Goal: Task Accomplishment & Management: Use online tool/utility

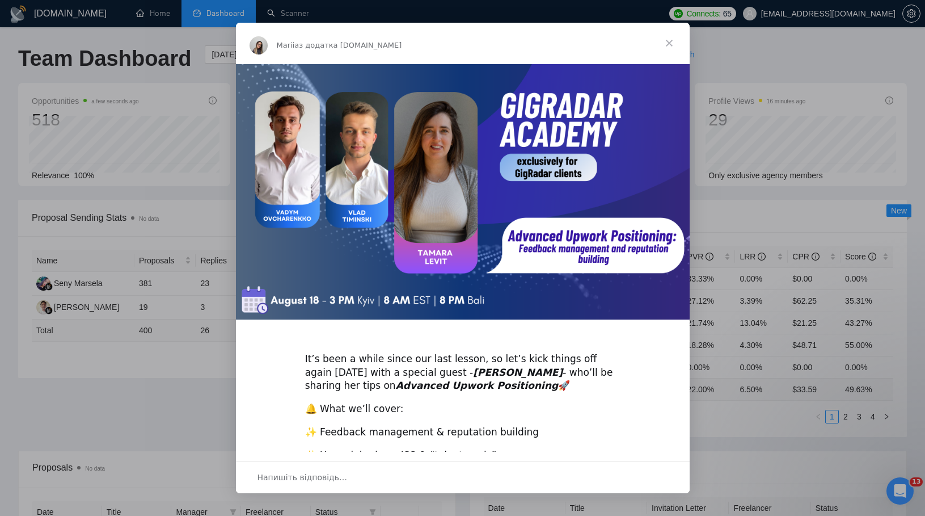
click at [670, 38] on span "Закрити" at bounding box center [669, 43] width 41 height 41
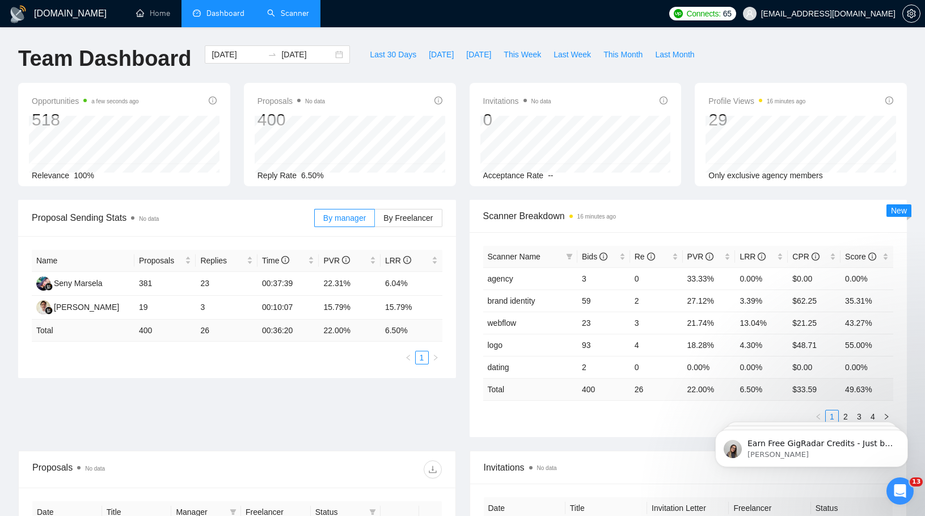
click at [294, 15] on link "Scanner" at bounding box center [288, 14] width 42 height 10
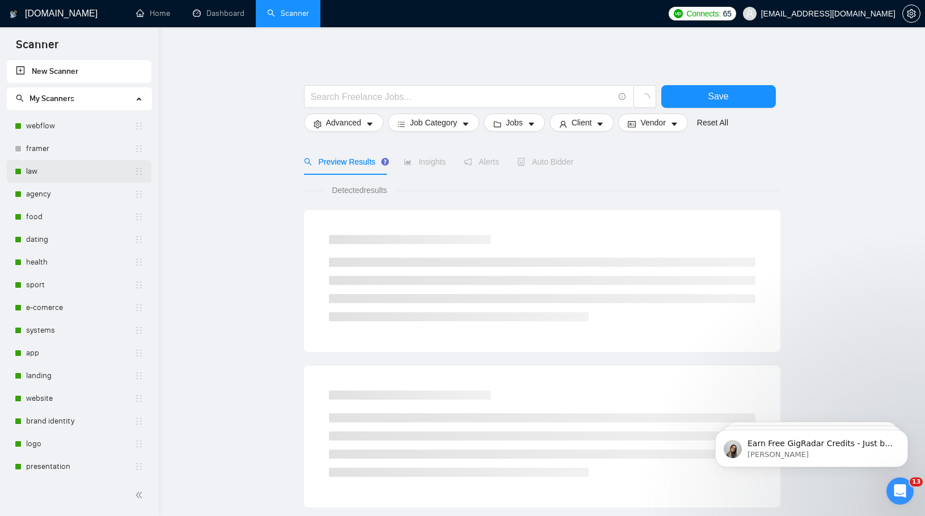
click at [56, 167] on link "law" at bounding box center [80, 171] width 108 height 23
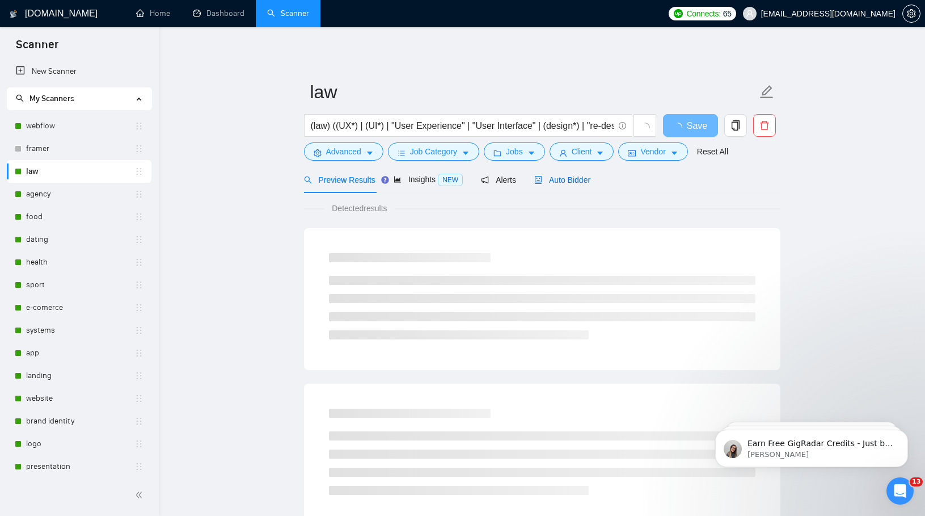
click at [582, 184] on div "Auto Bidder" at bounding box center [563, 180] width 56 height 12
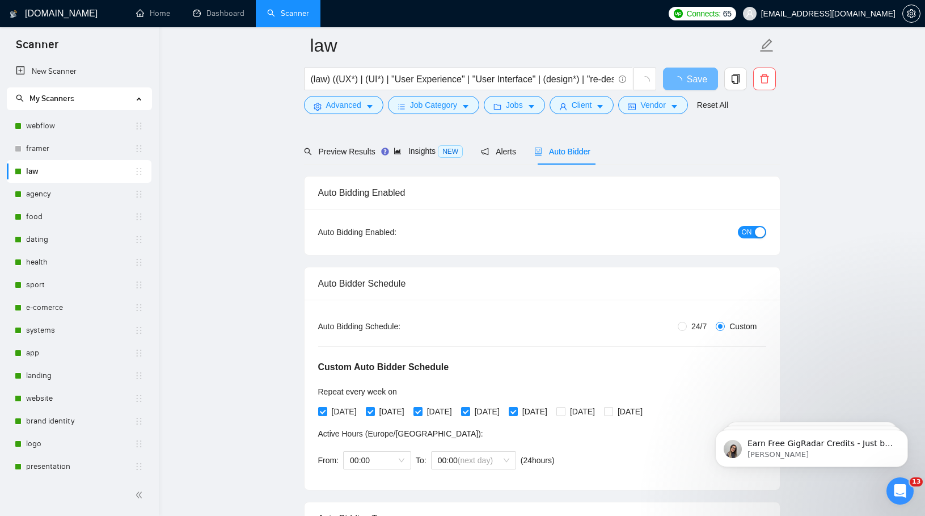
scroll to position [49, 0]
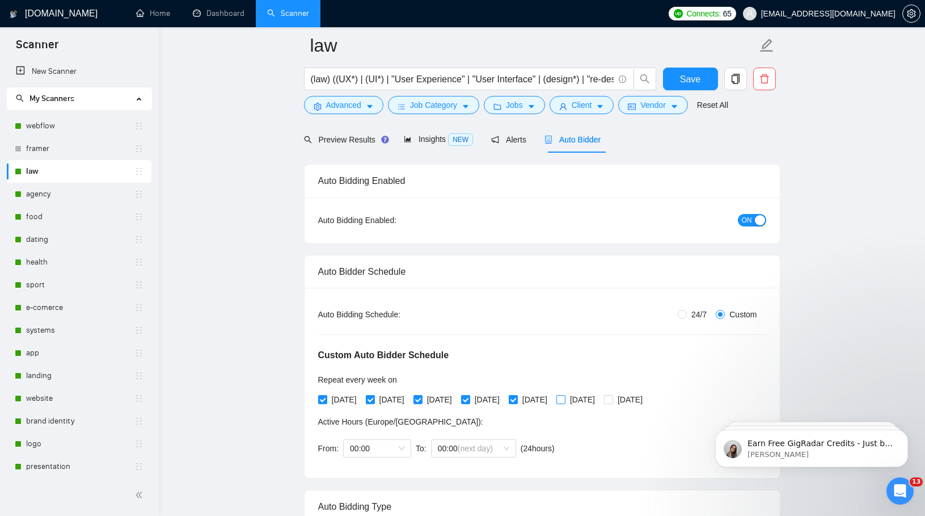
click at [565, 397] on input "[DATE]" at bounding box center [561, 399] width 8 height 8
checkbox input "true"
click at [613, 398] on span at bounding box center [608, 399] width 9 height 9
click at [612, 398] on input "[DATE]" at bounding box center [608, 399] width 8 height 8
checkbox input "true"
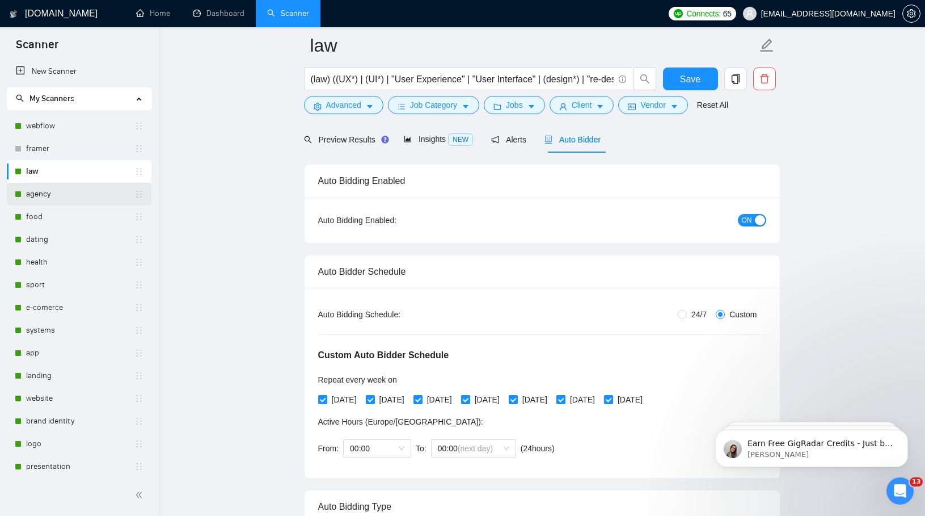
click at [35, 195] on link "agency" at bounding box center [80, 194] width 108 height 23
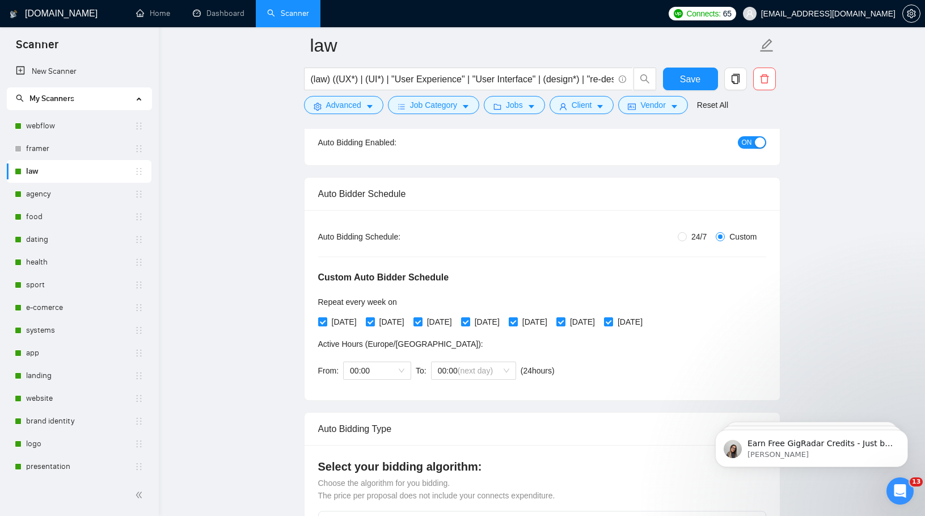
scroll to position [17, 0]
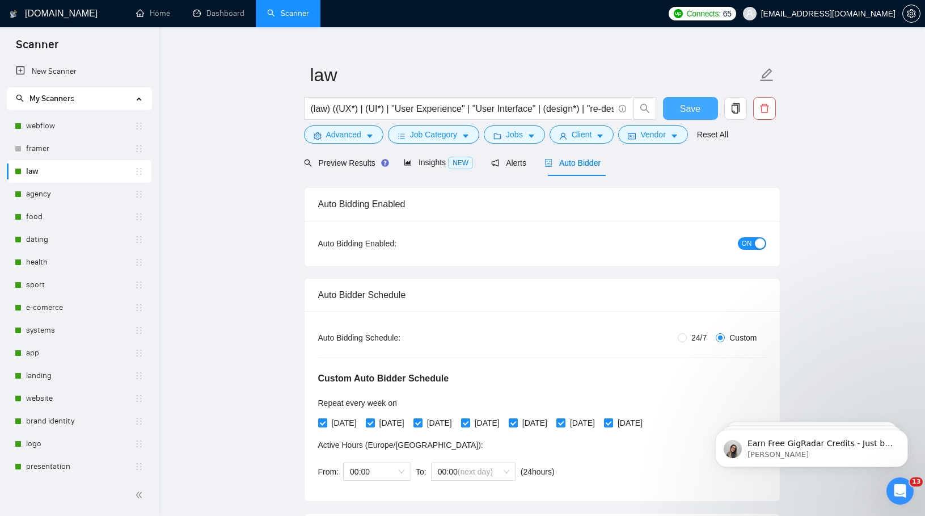
click at [681, 103] on span "Save" at bounding box center [690, 109] width 20 height 14
checkbox input "true"
click at [62, 125] on link "webflow" at bounding box center [80, 126] width 108 height 23
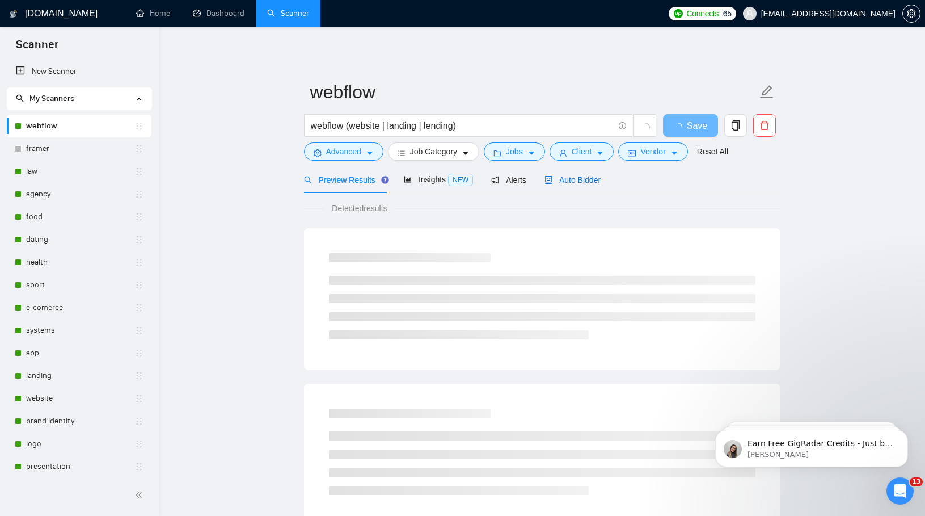
click at [590, 185] on div "Auto Bidder" at bounding box center [573, 180] width 56 height 12
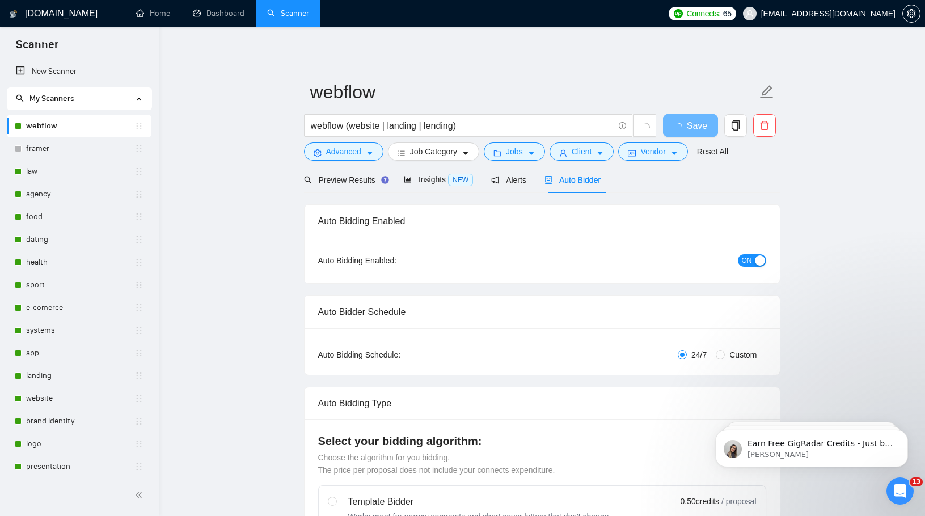
checkbox input "true"
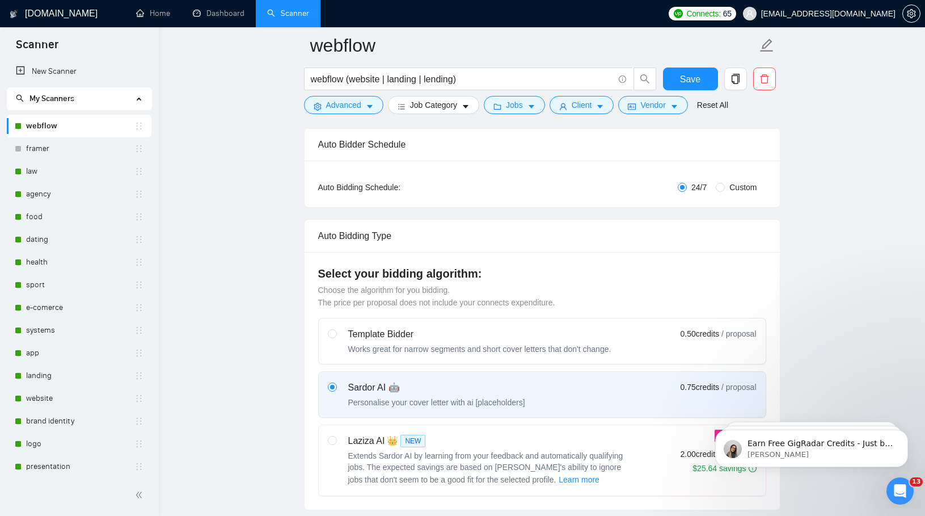
scroll to position [28, 0]
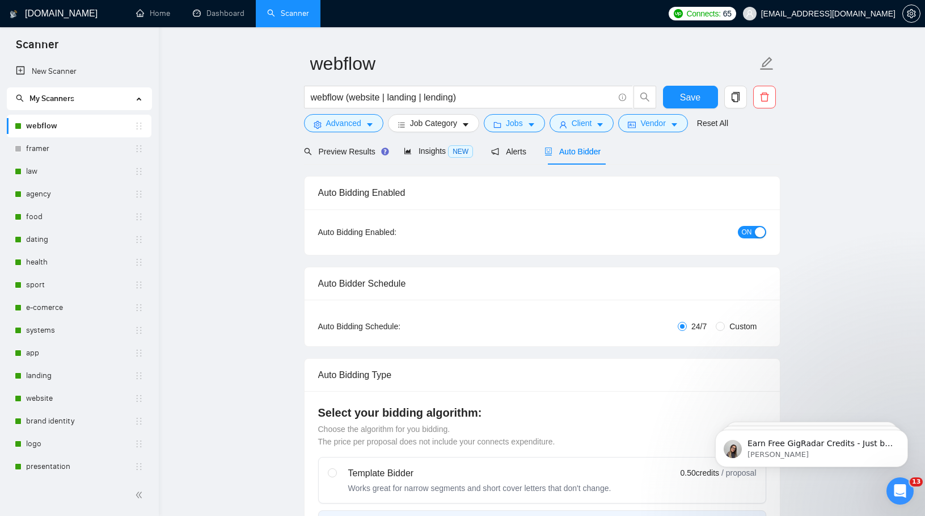
click at [757, 225] on div "ON" at bounding box center [691, 231] width 149 height 13
click at [757, 233] on div "button" at bounding box center [760, 232] width 10 height 10
click at [688, 90] on span "Save" at bounding box center [690, 97] width 20 height 14
checkbox input "true"
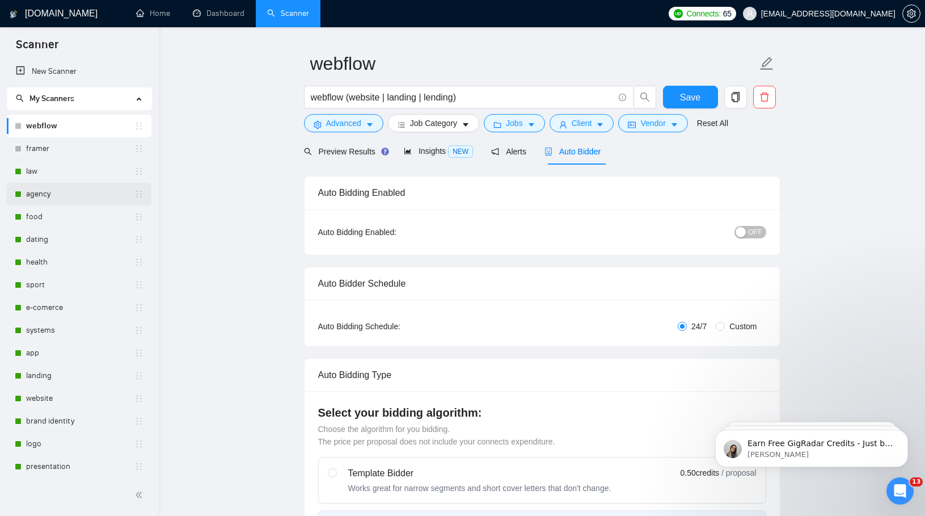
click at [56, 195] on link "agency" at bounding box center [80, 194] width 108 height 23
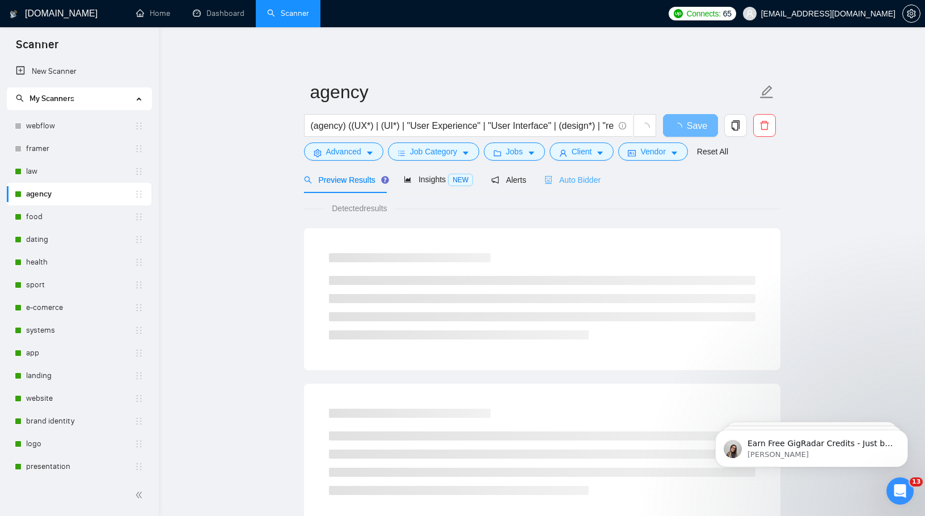
click at [579, 169] on div "Auto Bidder" at bounding box center [573, 179] width 56 height 27
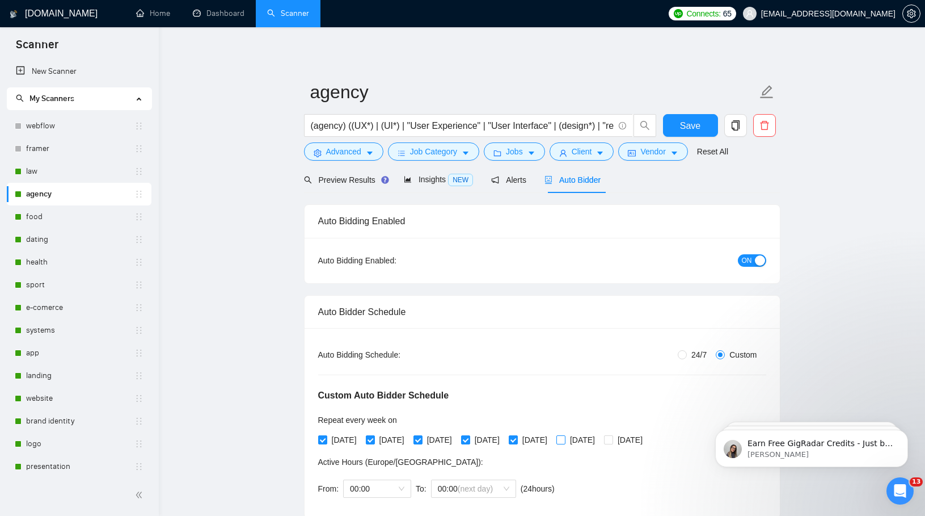
click at [565, 437] on input "[DATE]" at bounding box center [561, 439] width 8 height 8
checkbox input "true"
click at [612, 438] on input "[DATE]" at bounding box center [608, 439] width 8 height 8
checkbox input "true"
click at [706, 123] on button "Save" at bounding box center [690, 125] width 55 height 23
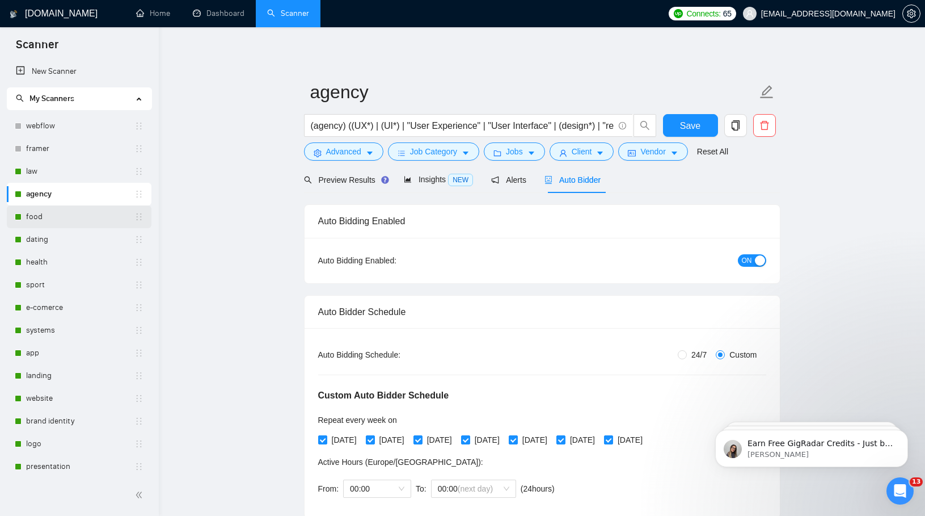
click at [53, 220] on link "food" at bounding box center [80, 216] width 108 height 23
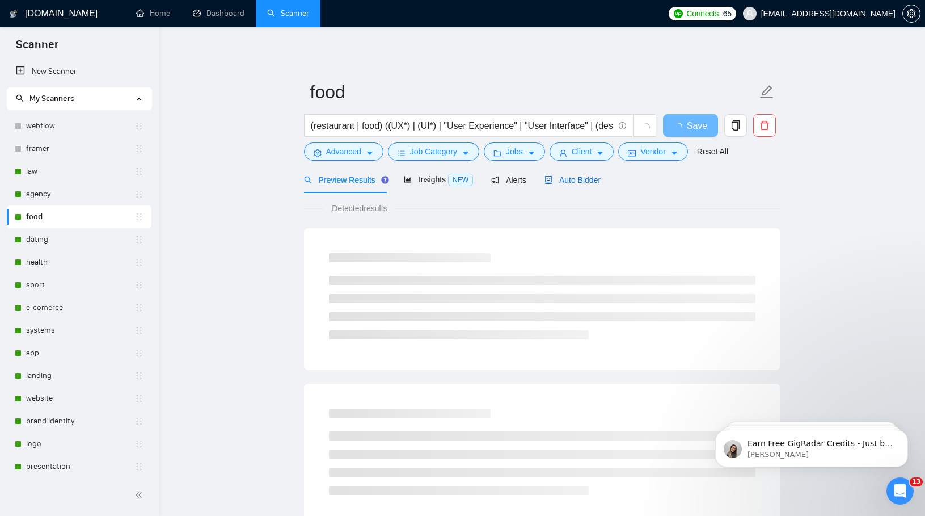
click at [574, 181] on span "Auto Bidder" at bounding box center [573, 179] width 56 height 9
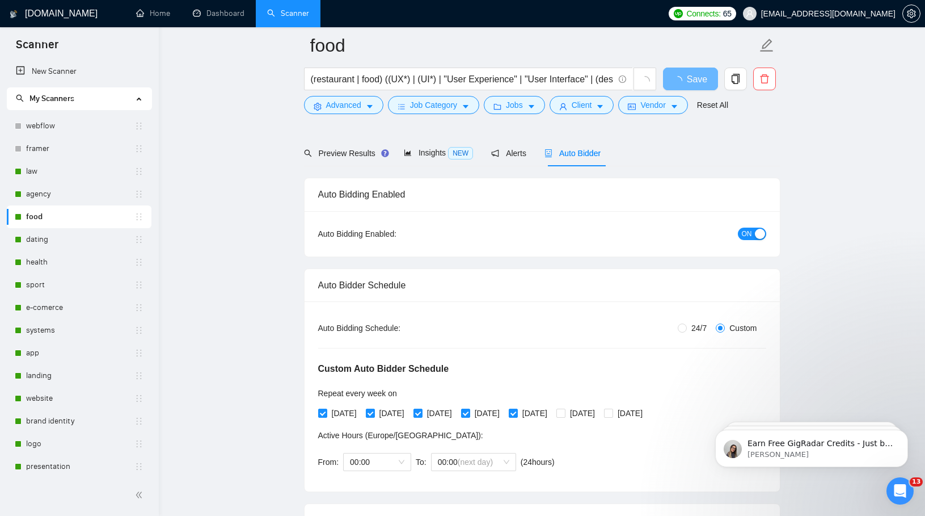
scroll to position [50, 0]
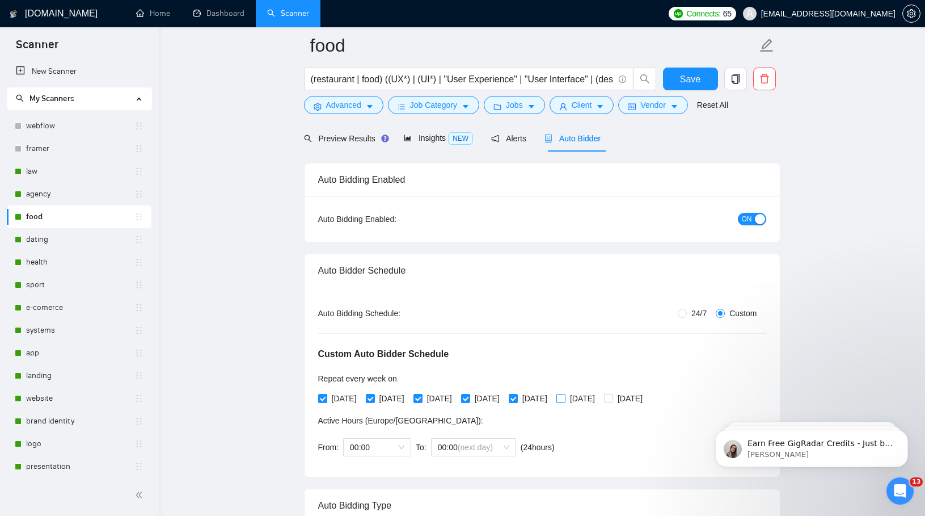
click at [565, 395] on input "[DATE]" at bounding box center [561, 398] width 8 height 8
checkbox input "true"
click at [647, 398] on span "[DATE]" at bounding box center [630, 398] width 34 height 12
click at [612, 398] on input "[DATE]" at bounding box center [608, 398] width 8 height 8
checkbox input "true"
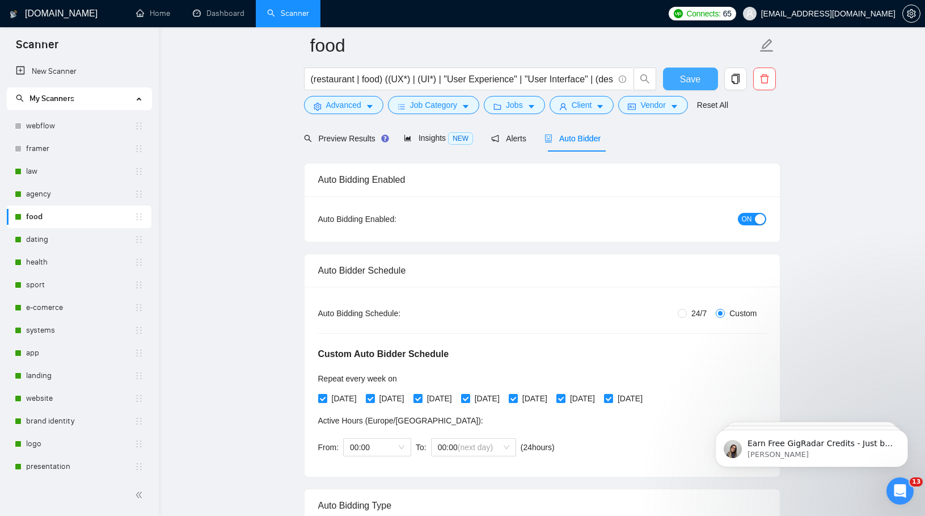
click at [700, 85] on button "Save" at bounding box center [690, 79] width 55 height 23
click at [57, 242] on link "dating" at bounding box center [80, 239] width 108 height 23
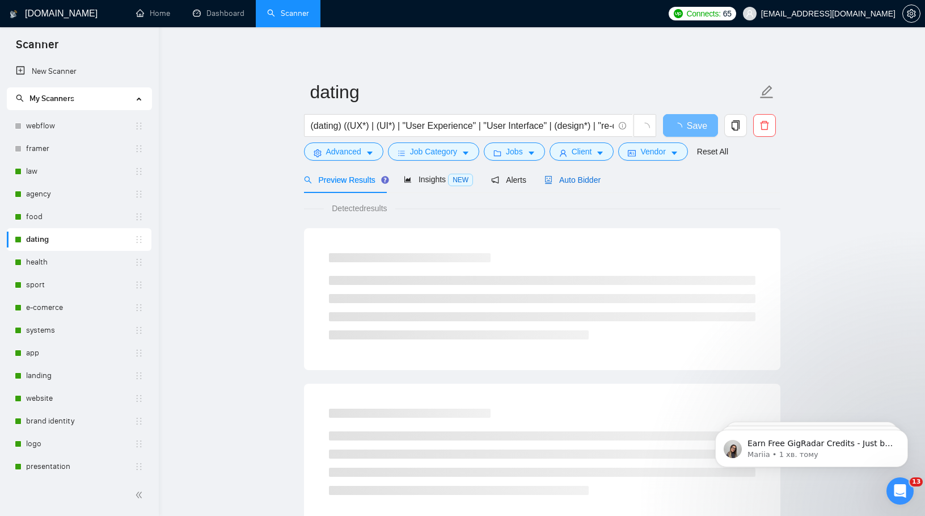
click at [583, 184] on div "Auto Bidder" at bounding box center [573, 180] width 56 height 12
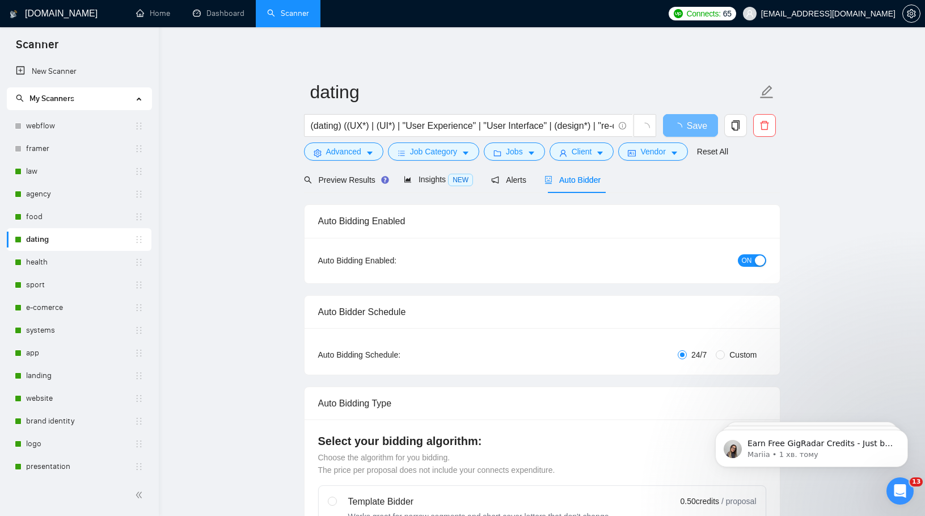
radio input "false"
radio input "true"
checkbox input "true"
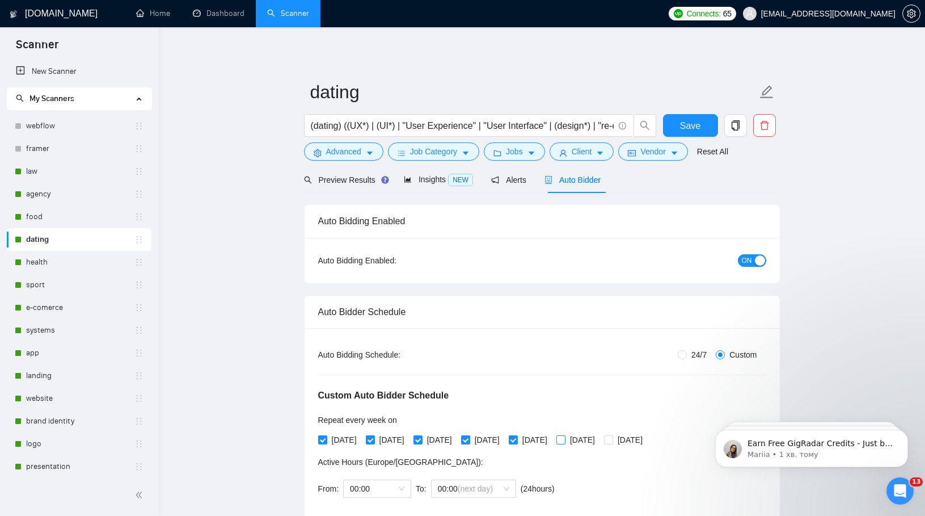
click at [565, 439] on input "[DATE]" at bounding box center [561, 439] width 8 height 8
checkbox input "true"
click at [612, 438] on input "[DATE]" at bounding box center [608, 439] width 8 height 8
checkbox input "true"
click at [693, 129] on span "Save" at bounding box center [690, 126] width 20 height 14
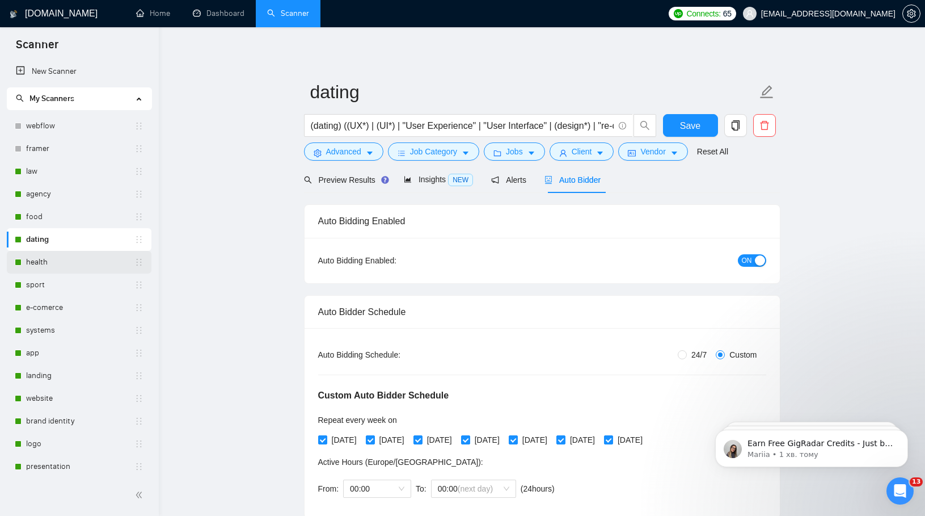
click at [33, 262] on link "health" at bounding box center [80, 262] width 108 height 23
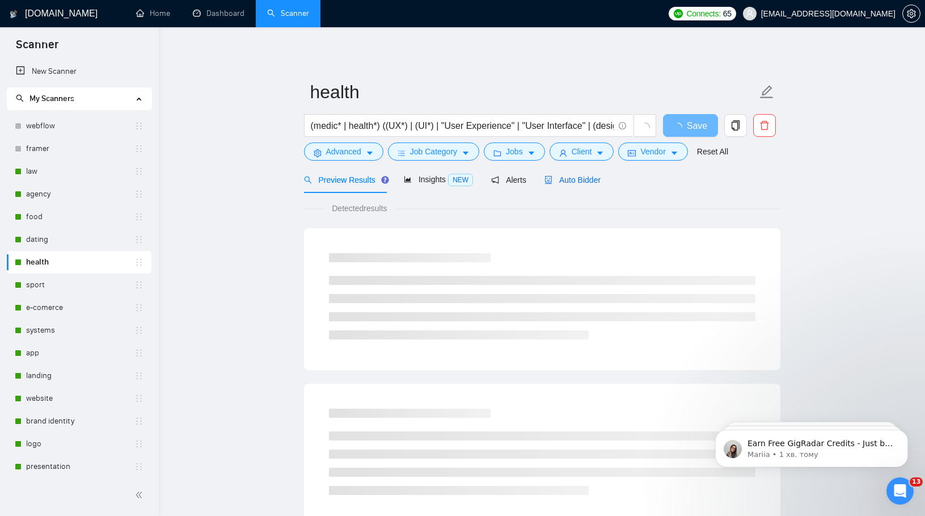
click at [574, 174] on div "Auto Bidder" at bounding box center [573, 180] width 56 height 12
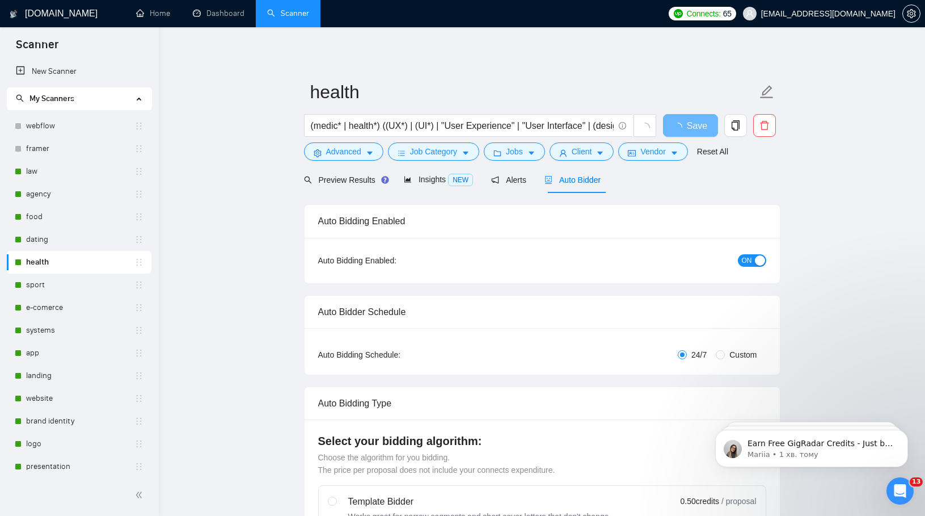
radio input "false"
radio input "true"
checkbox input "true"
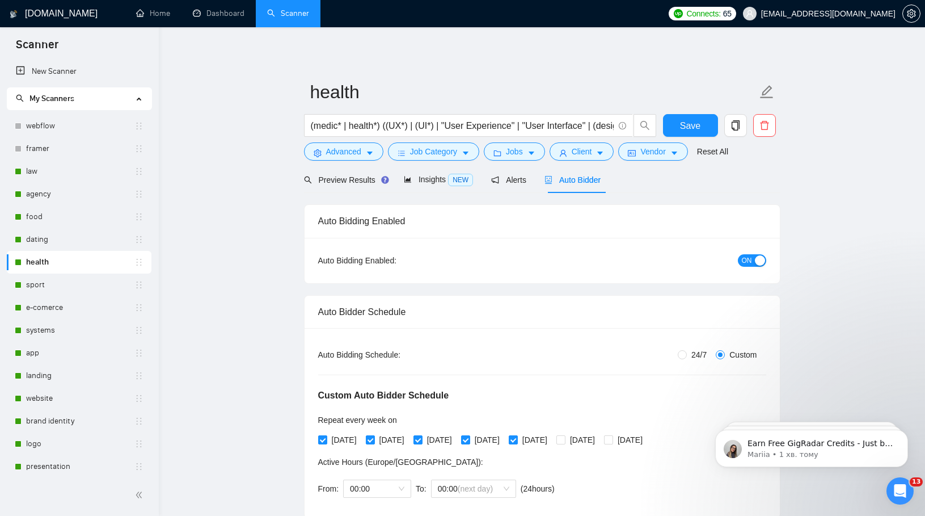
click at [589, 439] on div "[DATE] [DATE] [DATE] [DATE] [DATE] [DATE] [DATE]" at bounding box center [483, 440] width 330 height 12
click at [565, 439] on input "[DATE]" at bounding box center [561, 439] width 8 height 8
checkbox input "true"
click at [612, 440] on input "[DATE]" at bounding box center [608, 439] width 8 height 8
checkbox input "true"
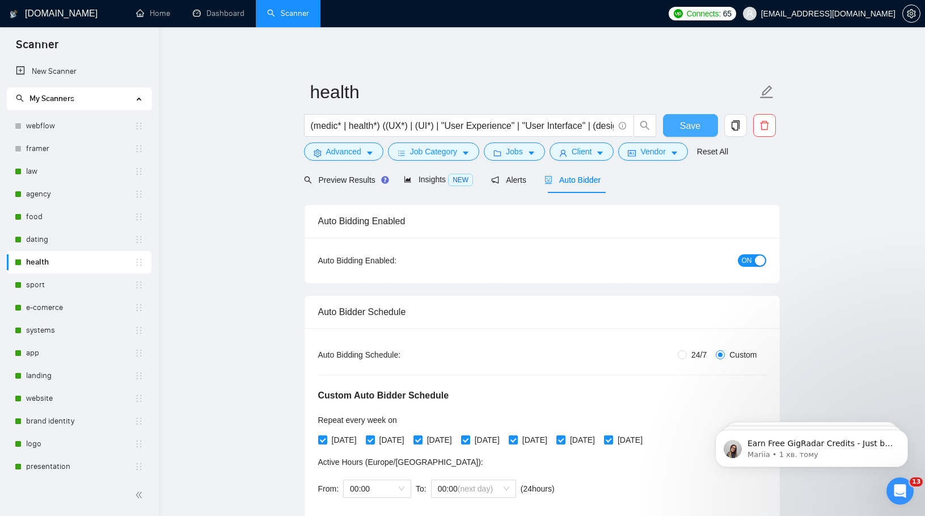
click at [691, 128] on span "Save" at bounding box center [690, 126] width 20 height 14
checkbox input "true"
click at [64, 287] on link "sport" at bounding box center [80, 284] width 108 height 23
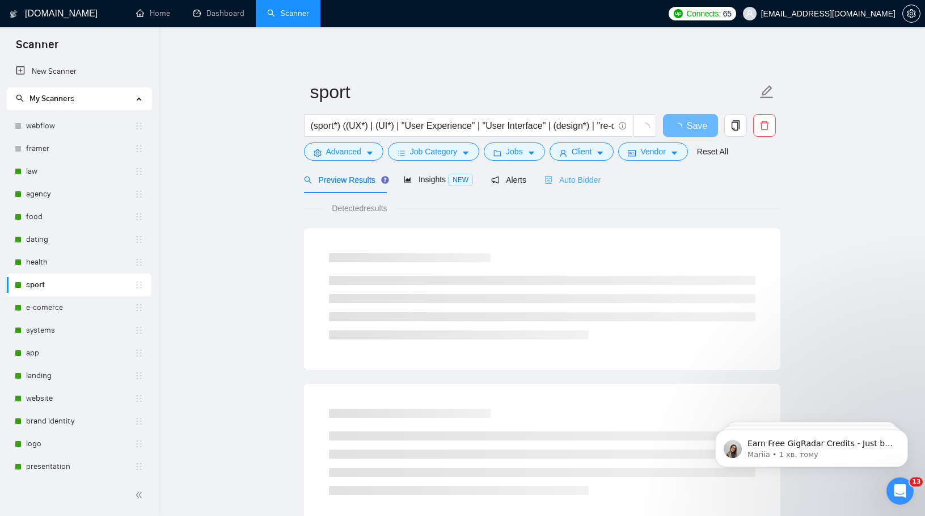
click at [580, 170] on div "Auto Bidder" at bounding box center [573, 179] width 56 height 27
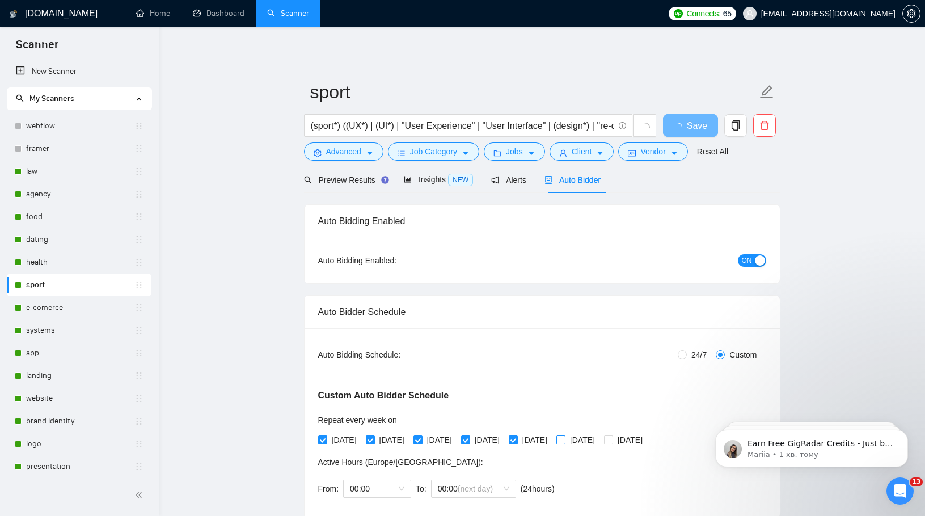
click at [565, 436] on input "[DATE]" at bounding box center [561, 439] width 8 height 8
checkbox input "true"
click at [612, 436] on input "[DATE]" at bounding box center [608, 439] width 8 height 8
checkbox input "true"
click at [684, 127] on span "Save" at bounding box center [690, 126] width 20 height 14
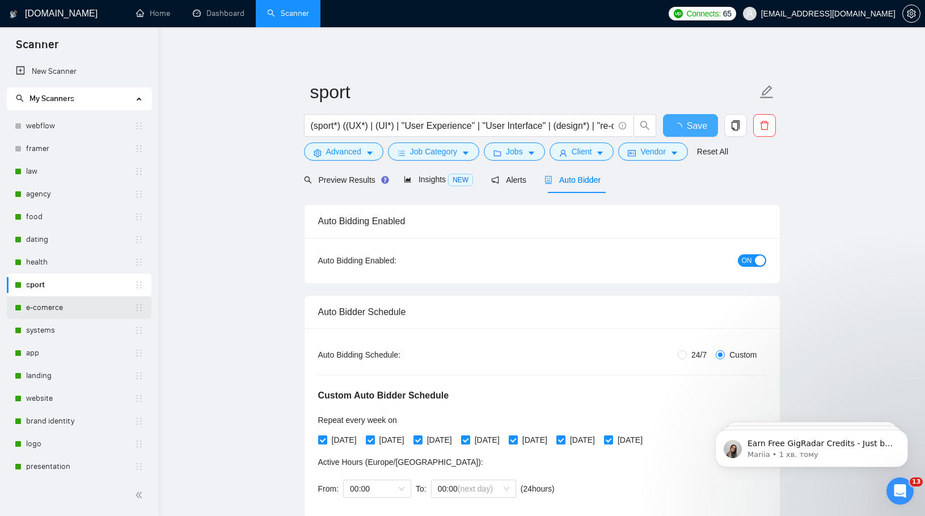
checkbox input "true"
click at [43, 305] on link "e-comerce" at bounding box center [80, 307] width 108 height 23
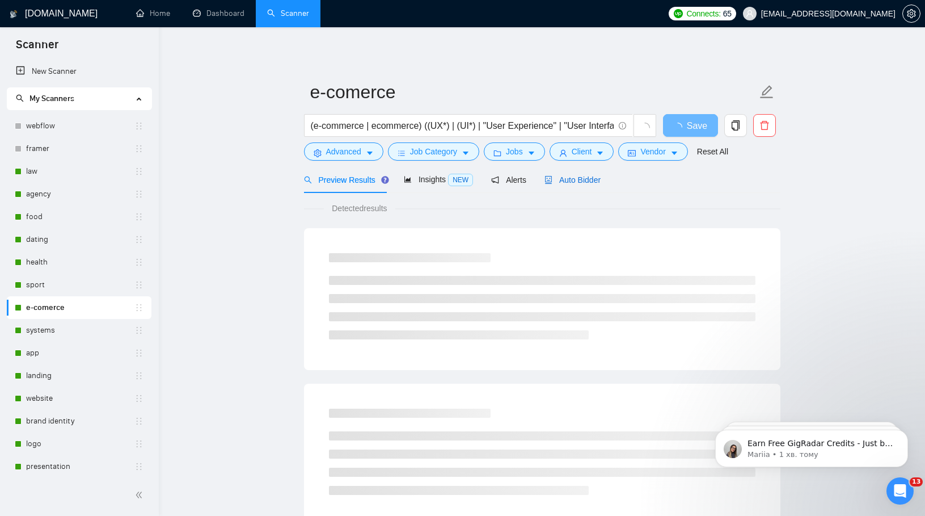
click at [580, 179] on span "Auto Bidder" at bounding box center [573, 179] width 56 height 9
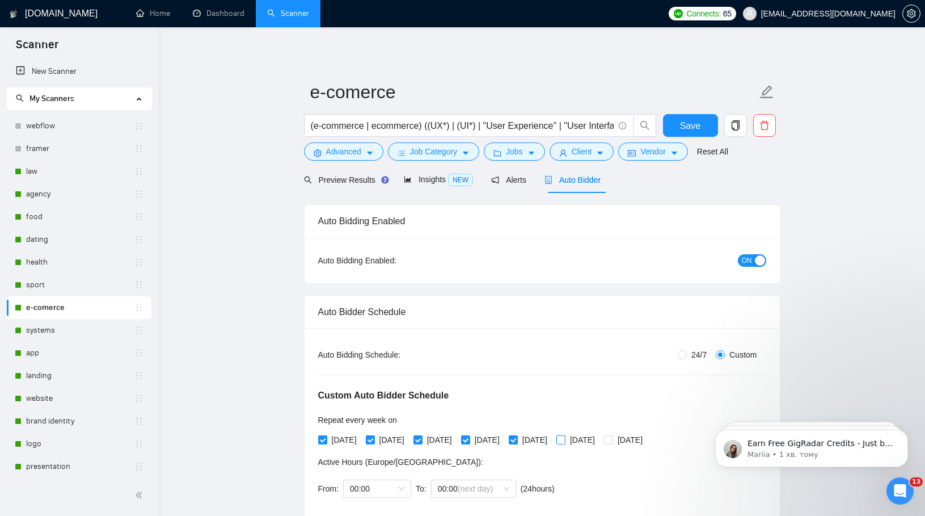
click at [565, 435] on input "[DATE]" at bounding box center [561, 439] width 8 height 8
checkbox input "true"
click at [612, 440] on input "[DATE]" at bounding box center [608, 439] width 8 height 8
checkbox input "true"
click at [692, 120] on span "Save" at bounding box center [690, 126] width 20 height 14
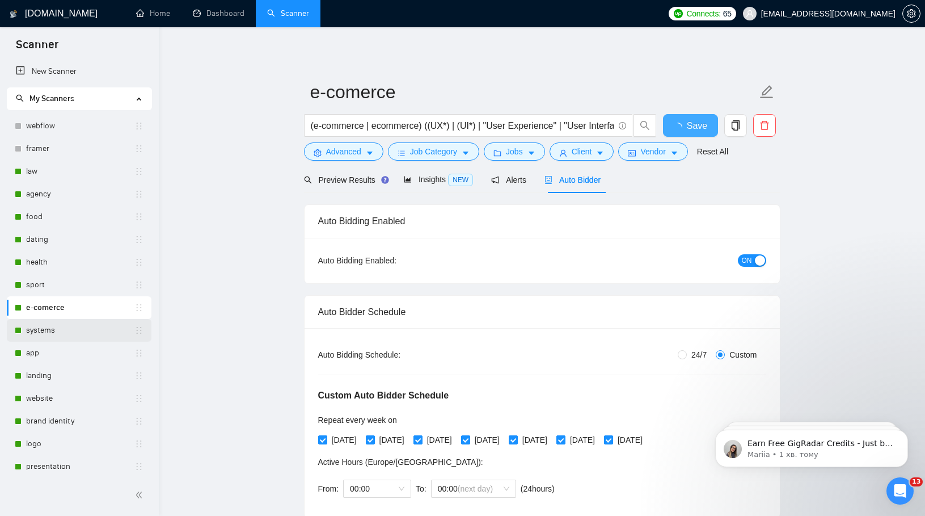
checkbox input "true"
click at [48, 331] on link "systems" at bounding box center [80, 330] width 108 height 23
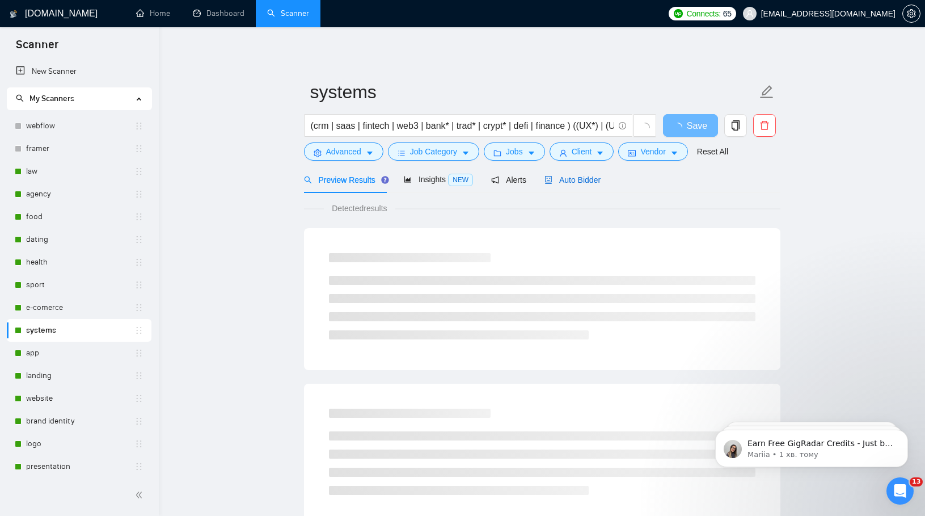
click at [578, 180] on span "Auto Bidder" at bounding box center [573, 179] width 56 height 9
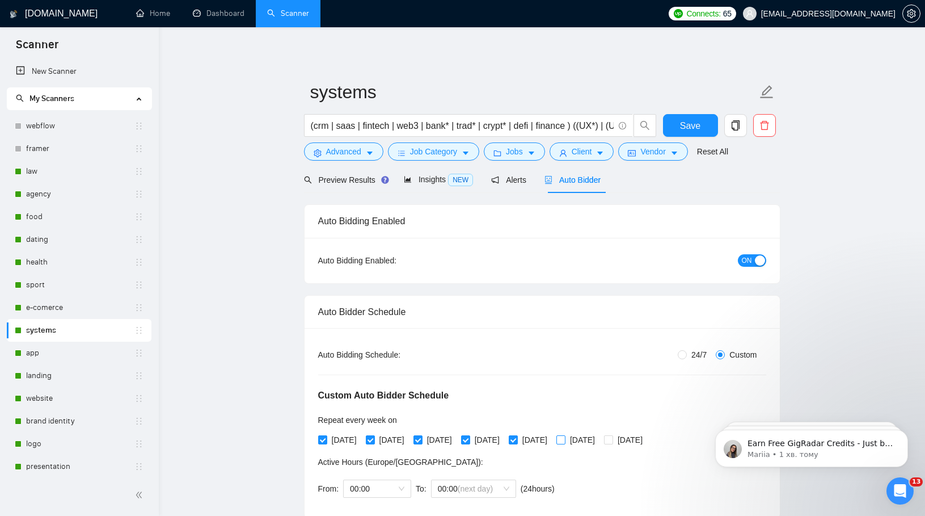
click at [566, 437] on span at bounding box center [561, 439] width 9 height 9
click at [565, 437] on input "[DATE]" at bounding box center [561, 439] width 8 height 8
checkbox input "true"
click at [612, 439] on input "[DATE]" at bounding box center [608, 439] width 8 height 8
checkbox input "true"
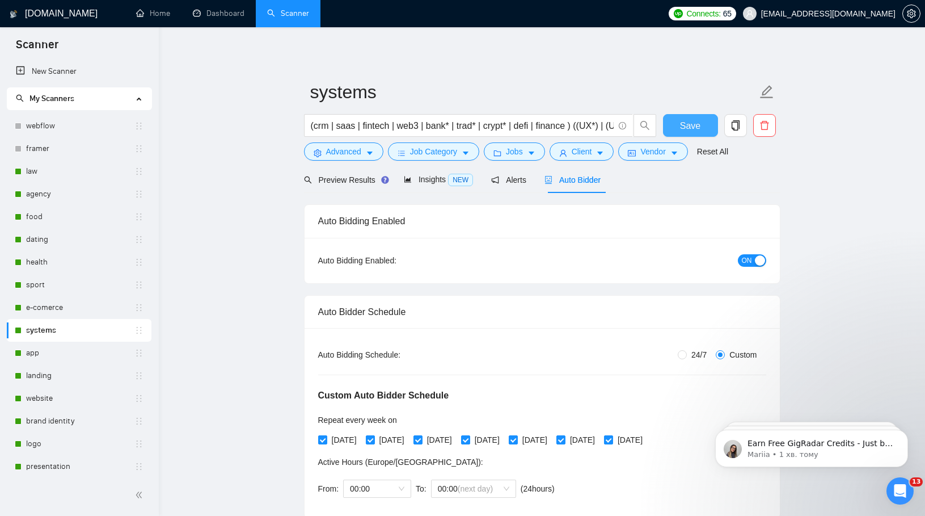
click at [701, 129] on button "Save" at bounding box center [690, 125] width 55 height 23
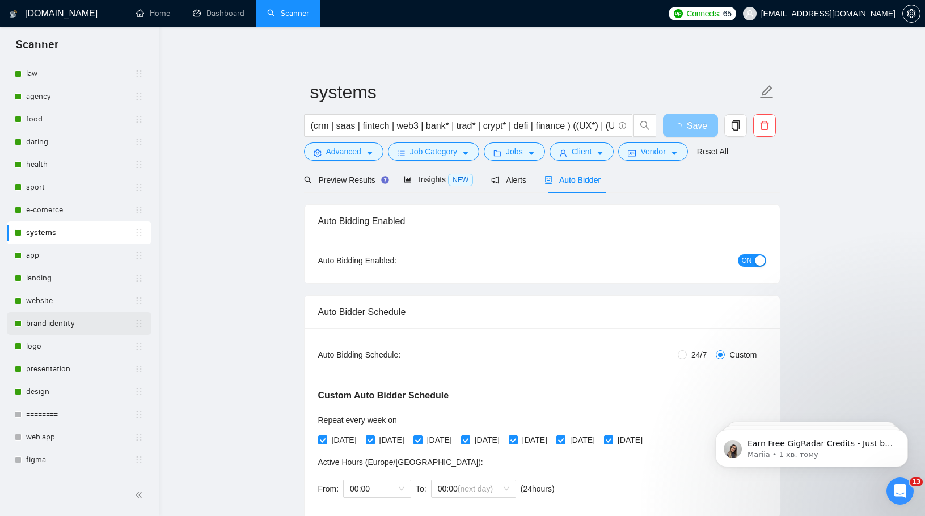
scroll to position [100, 0]
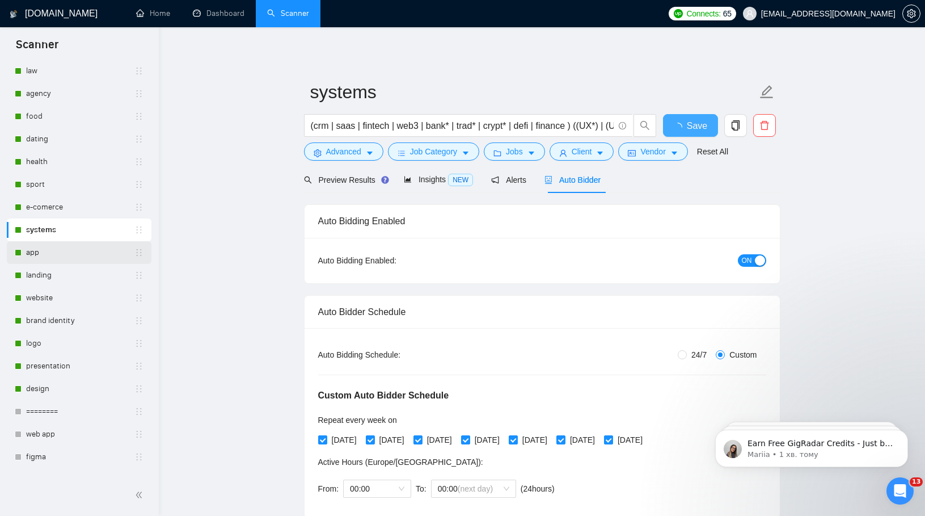
checkbox input "true"
click at [36, 254] on link "app" at bounding box center [80, 252] width 108 height 23
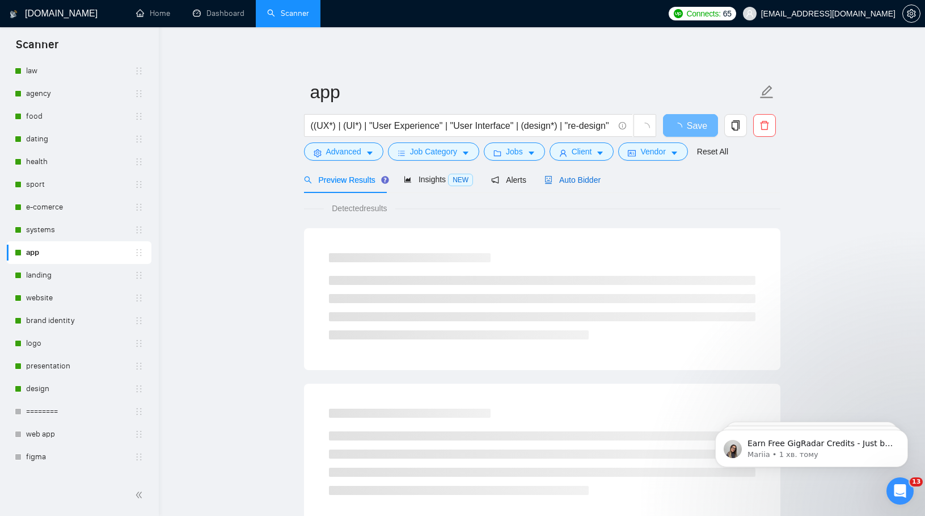
click at [595, 180] on span "Auto Bidder" at bounding box center [573, 179] width 56 height 9
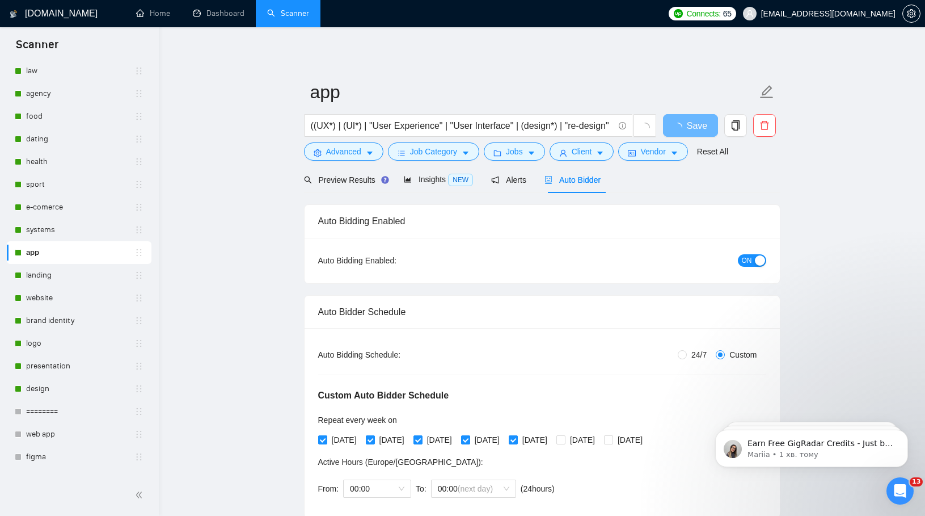
radio input "false"
radio input "true"
checkbox input "true"
click at [566, 440] on span at bounding box center [561, 439] width 9 height 9
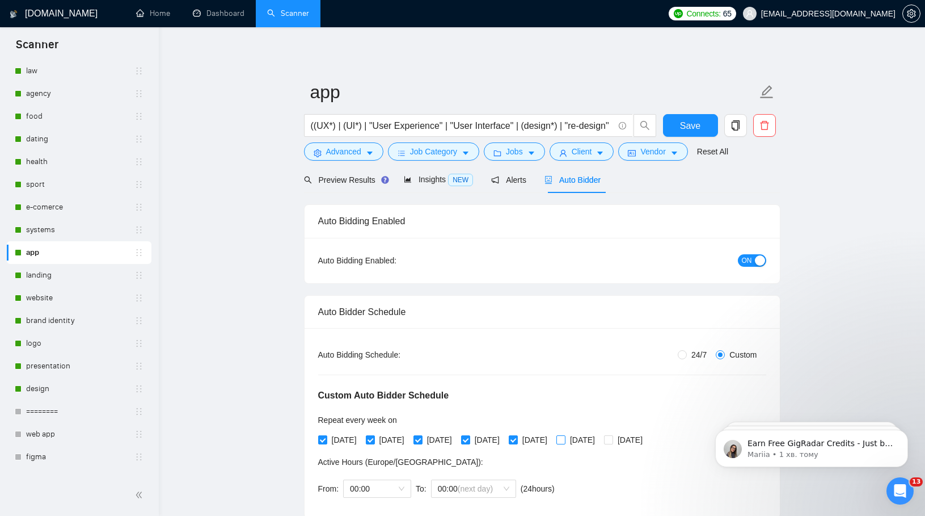
click at [565, 440] on input "[DATE]" at bounding box center [561, 439] width 8 height 8
checkbox input "true"
click at [612, 440] on input "[DATE]" at bounding box center [608, 439] width 8 height 8
checkbox input "true"
click at [692, 125] on span "Save" at bounding box center [690, 126] width 20 height 14
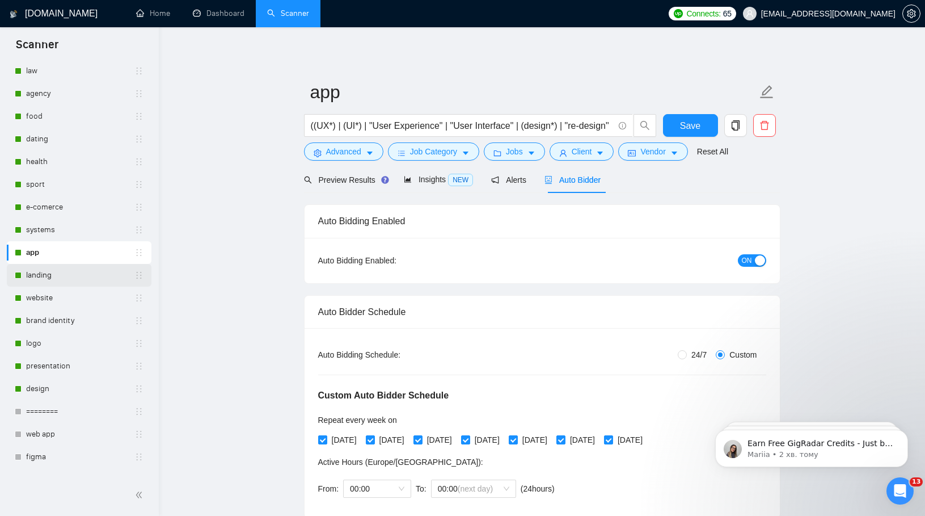
click at [47, 276] on link "landing" at bounding box center [80, 275] width 108 height 23
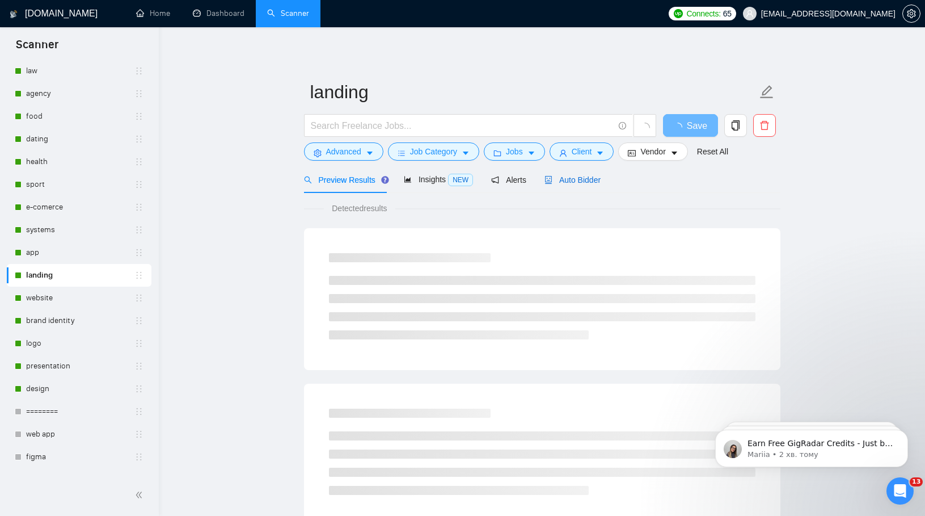
click at [586, 182] on span "Auto Bidder" at bounding box center [573, 179] width 56 height 9
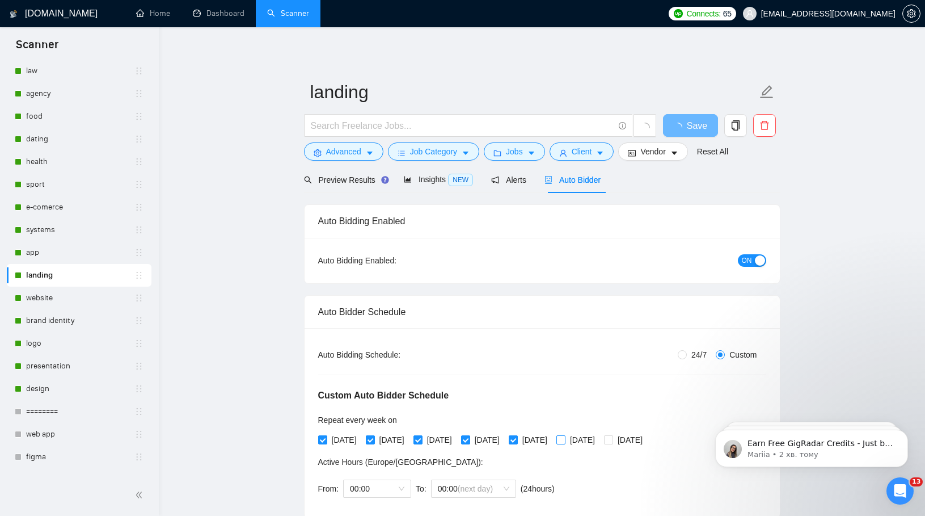
click at [600, 435] on span "[DATE]" at bounding box center [583, 440] width 34 height 12
click at [565, 435] on input "[DATE]" at bounding box center [561, 439] width 8 height 8
checkbox input "false"
checkbox input "true"
click at [643, 437] on div "[DATE] [DATE] [DATE] [DATE] [DATE] [DATE] [DATE]" at bounding box center [483, 440] width 330 height 12
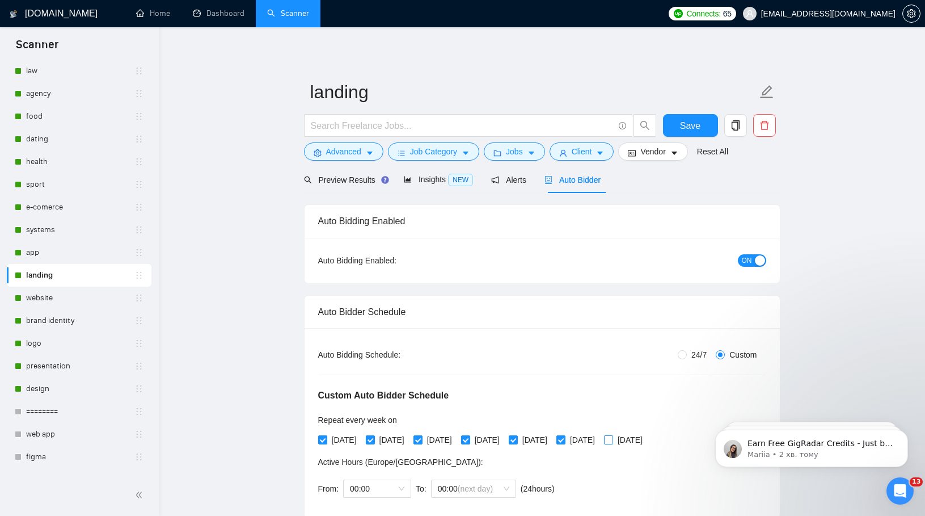
click at [612, 438] on input "[DATE]" at bounding box center [608, 439] width 8 height 8
checkbox input "true"
click at [705, 129] on button "Save" at bounding box center [690, 125] width 55 height 23
click at [66, 296] on link "website" at bounding box center [80, 298] width 108 height 23
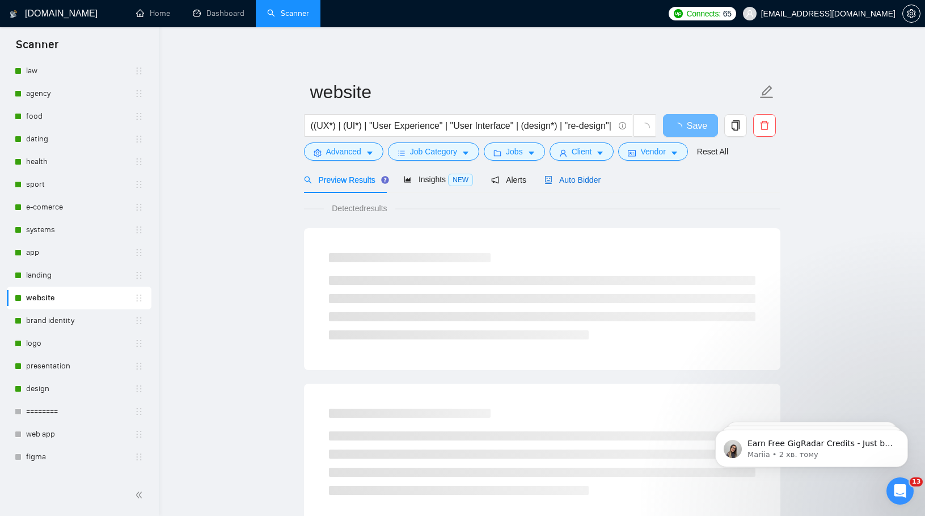
click at [587, 182] on span "Auto Bidder" at bounding box center [573, 179] width 56 height 9
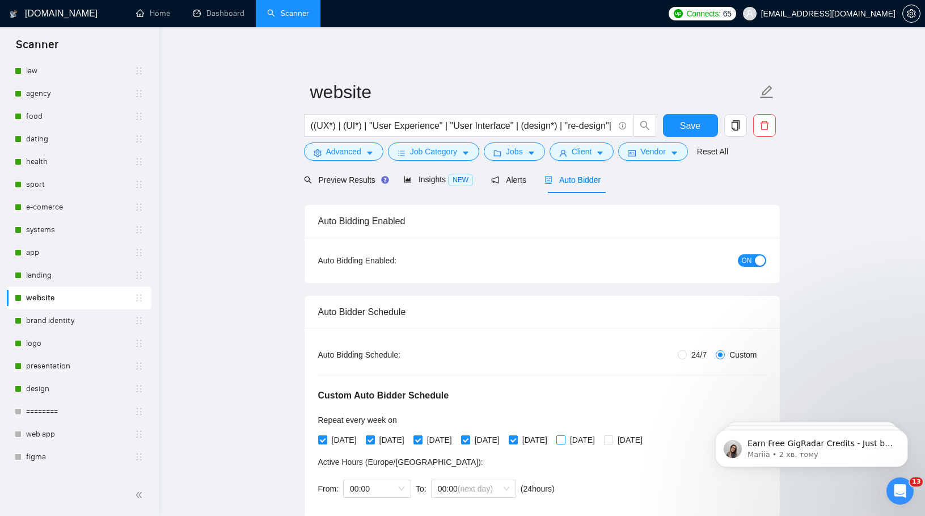
click at [565, 439] on input "[DATE]" at bounding box center [561, 439] width 8 height 8
checkbox input "true"
click at [612, 439] on input "[DATE]" at bounding box center [608, 439] width 8 height 8
checkbox input "true"
click at [695, 125] on span "Save" at bounding box center [690, 126] width 20 height 14
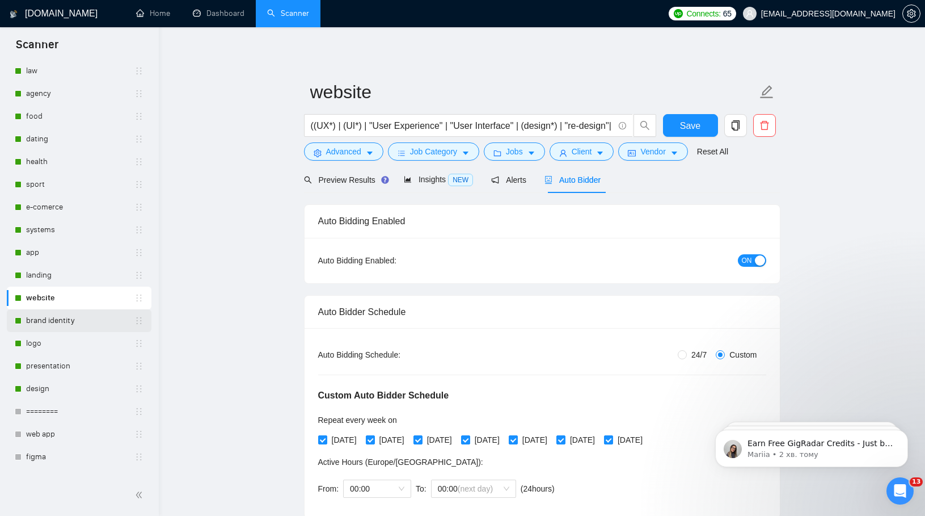
click at [73, 327] on link "brand identity" at bounding box center [80, 320] width 108 height 23
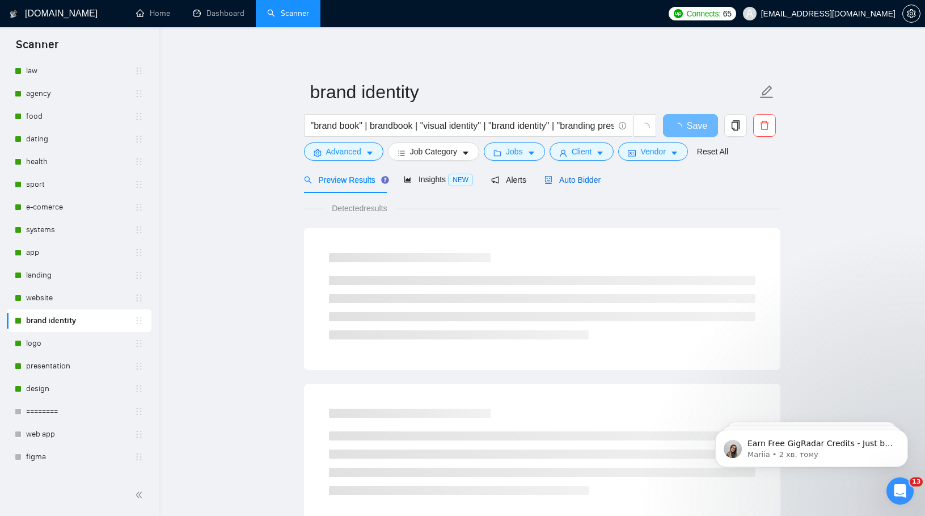
click at [570, 174] on div "Auto Bidder" at bounding box center [573, 180] width 56 height 12
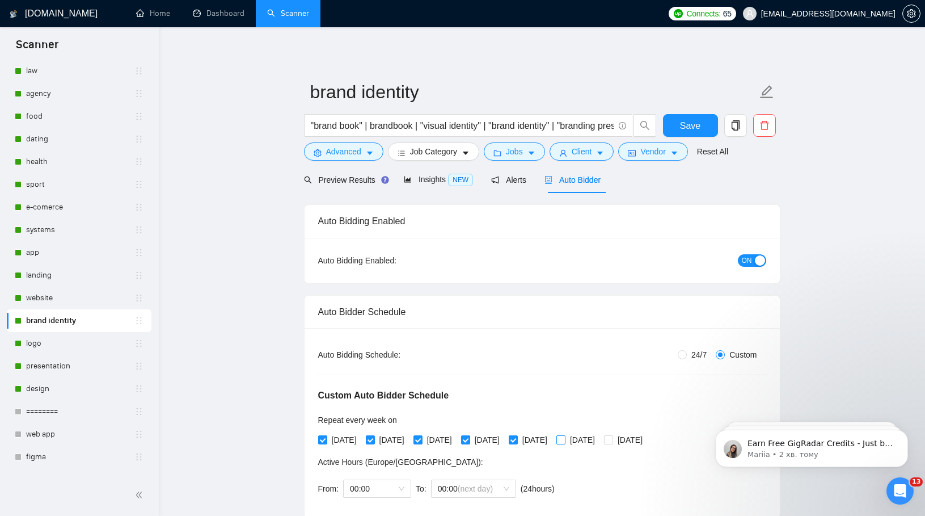
click at [600, 438] on span "[DATE]" at bounding box center [583, 440] width 34 height 12
click at [565, 438] on input "[DATE]" at bounding box center [561, 439] width 8 height 8
checkbox input "true"
click at [612, 438] on input "[DATE]" at bounding box center [608, 439] width 8 height 8
checkbox input "true"
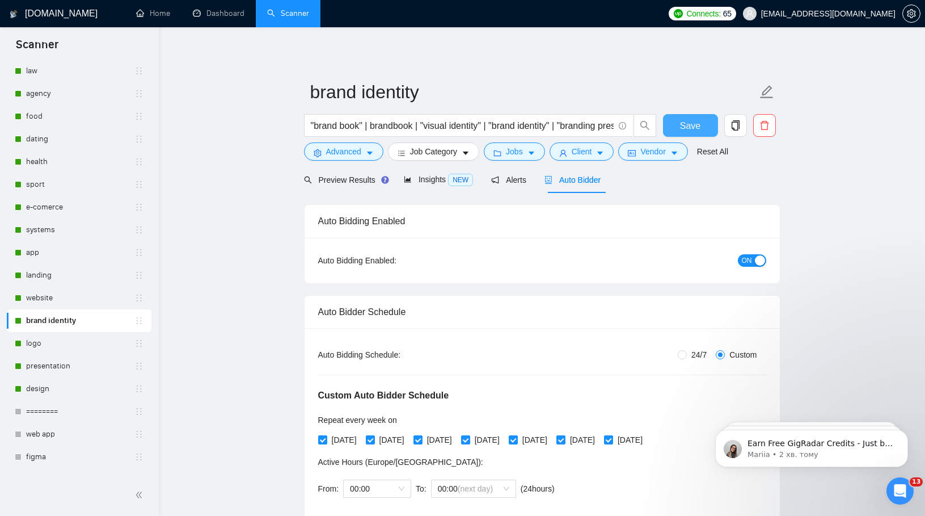
click at [687, 127] on span "Save" at bounding box center [690, 126] width 20 height 14
click at [33, 347] on link "logo" at bounding box center [80, 343] width 108 height 23
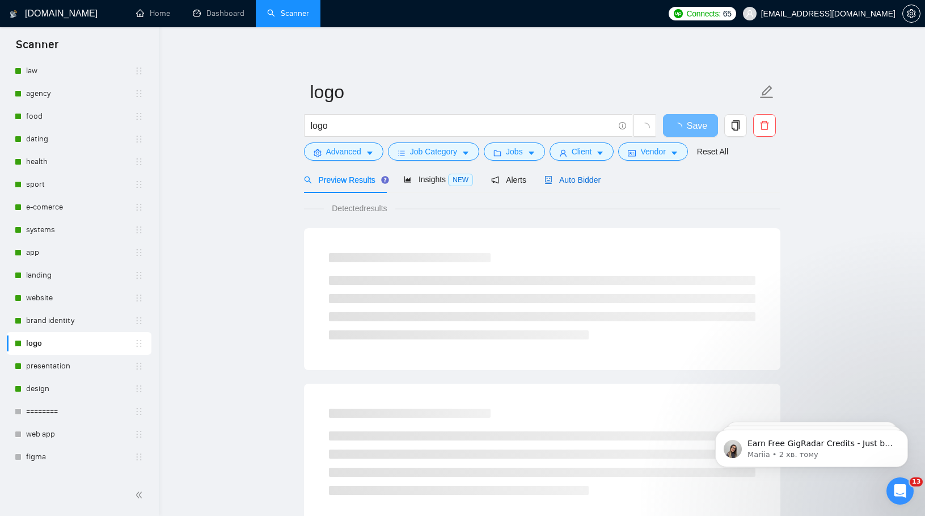
click at [572, 174] on div "Auto Bidder" at bounding box center [573, 180] width 56 height 12
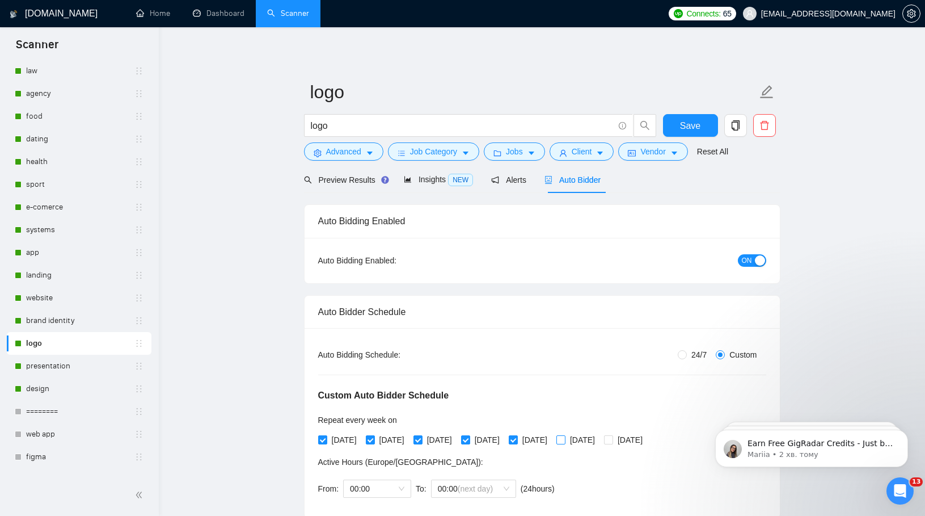
click at [565, 436] on input "[DATE]" at bounding box center [561, 439] width 8 height 8
checkbox input "true"
click at [612, 437] on input "[DATE]" at bounding box center [608, 439] width 8 height 8
checkbox input "true"
click at [690, 125] on span "Save" at bounding box center [690, 126] width 20 height 14
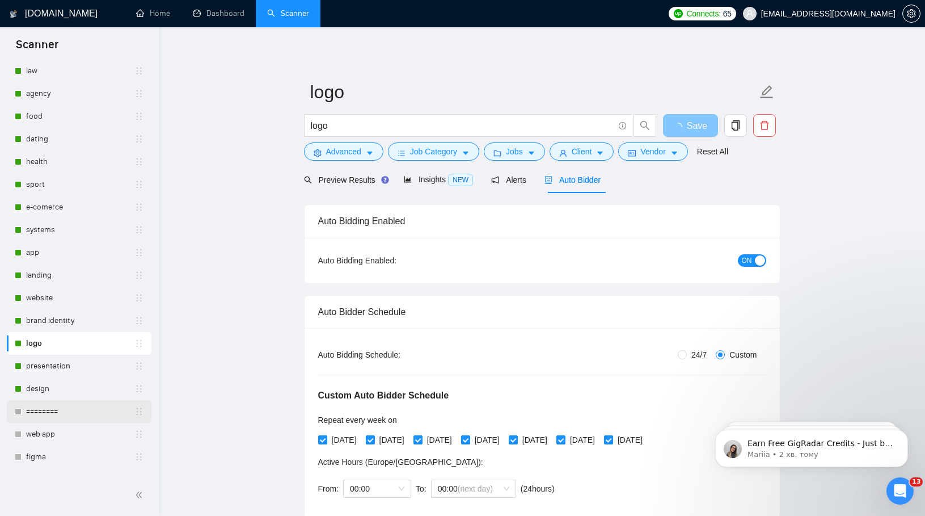
scroll to position [117, 0]
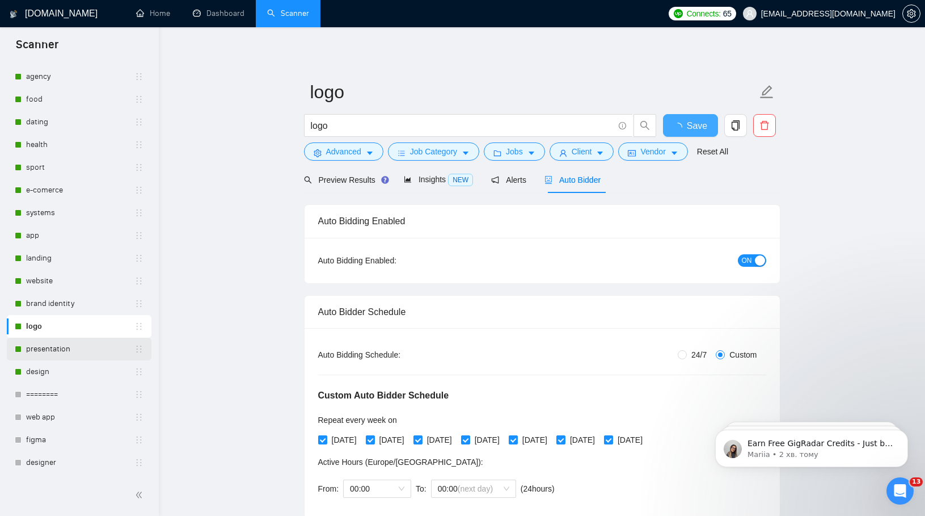
checkbox input "true"
click at [66, 352] on link "presentation" at bounding box center [80, 349] width 108 height 23
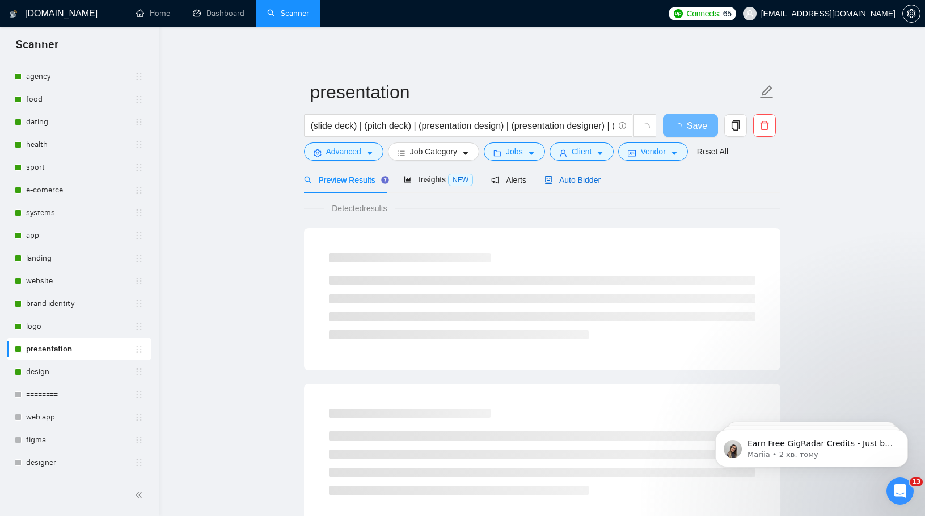
click at [569, 174] on div "Auto Bidder" at bounding box center [573, 180] width 56 height 12
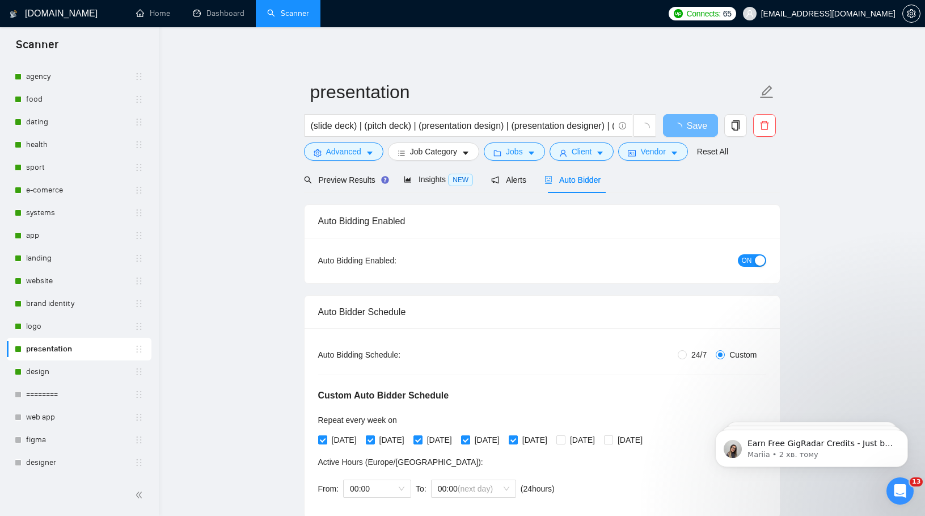
radio input "false"
radio input "true"
checkbox input "true"
click at [600, 440] on span "[DATE]" at bounding box center [583, 440] width 34 height 12
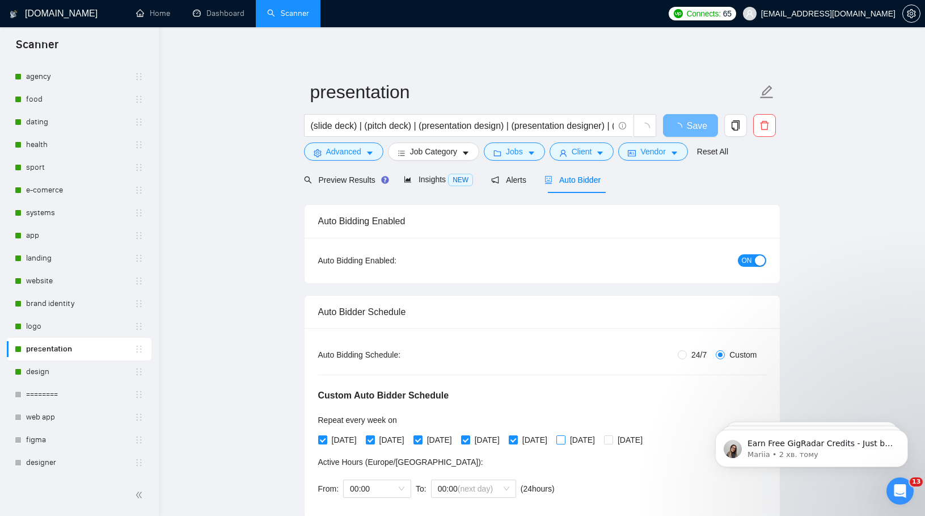
click at [565, 440] on input "[DATE]" at bounding box center [561, 439] width 8 height 8
checkbox input "true"
click at [612, 442] on input "[DATE]" at bounding box center [608, 439] width 8 height 8
checkbox input "true"
click at [689, 123] on span "Save" at bounding box center [690, 126] width 20 height 14
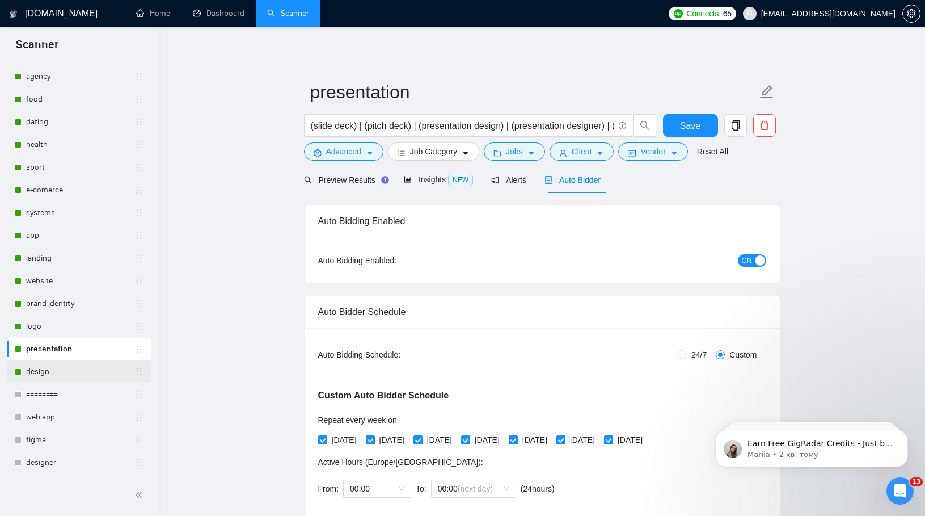
click at [66, 374] on link "design" at bounding box center [80, 371] width 108 height 23
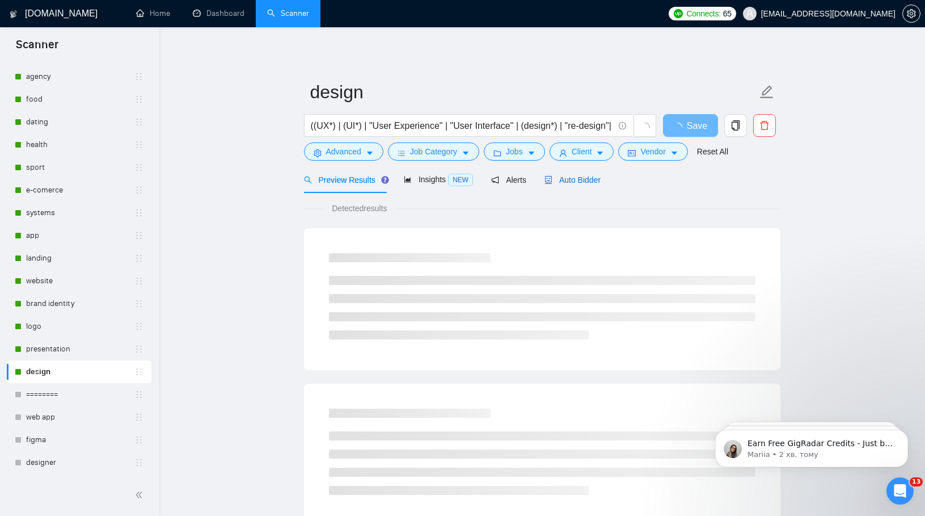
click at [577, 176] on span "Auto Bidder" at bounding box center [573, 179] width 56 height 9
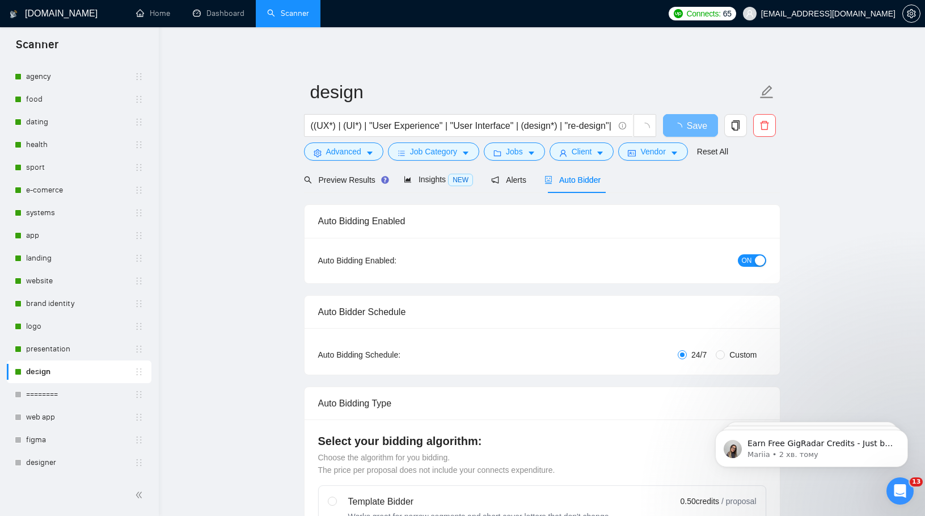
radio input "false"
radio input "true"
checkbox input "true"
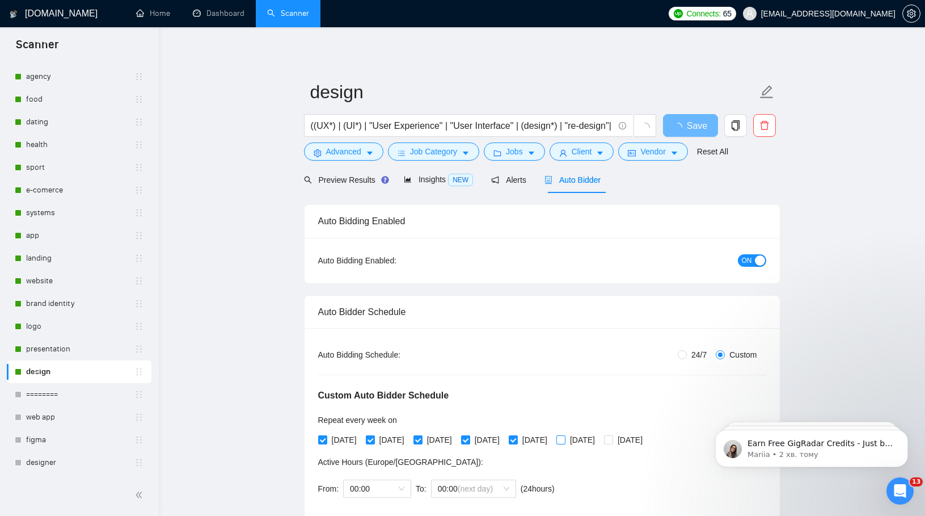
click at [565, 435] on input "[DATE]" at bounding box center [561, 439] width 8 height 8
checkbox input "true"
click at [613, 440] on span at bounding box center [608, 439] width 9 height 9
click at [612, 440] on input "[DATE]" at bounding box center [608, 439] width 8 height 8
checkbox input "true"
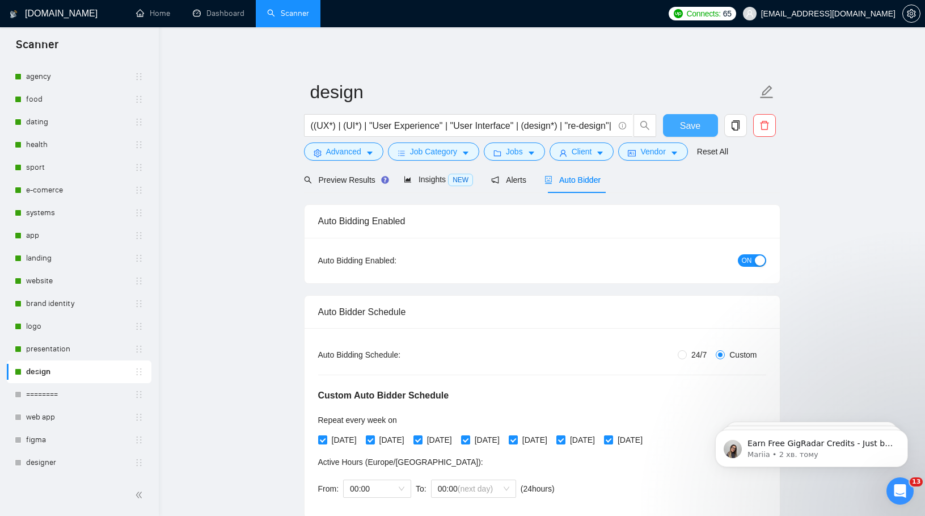
click at [697, 125] on span "Save" at bounding box center [690, 126] width 20 height 14
